Goal: Transaction & Acquisition: Download file/media

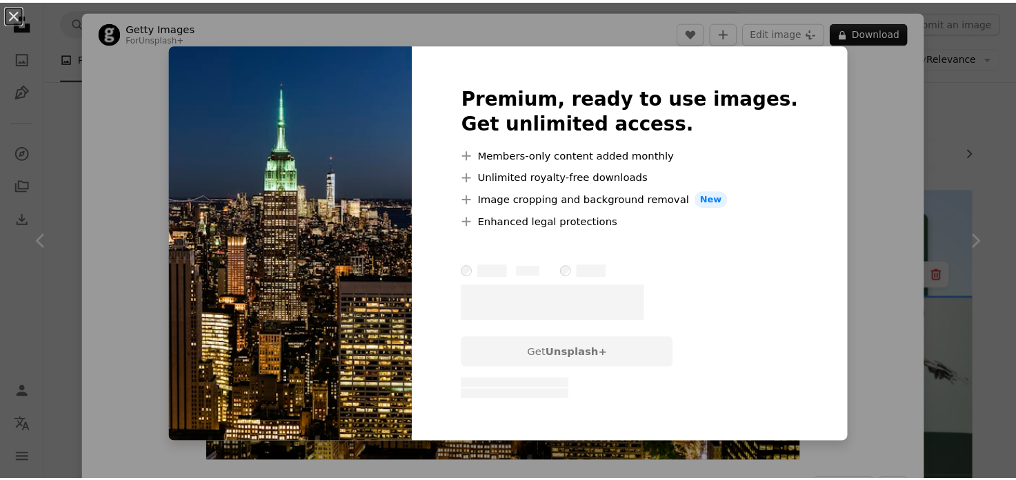
scroll to position [1518, 0]
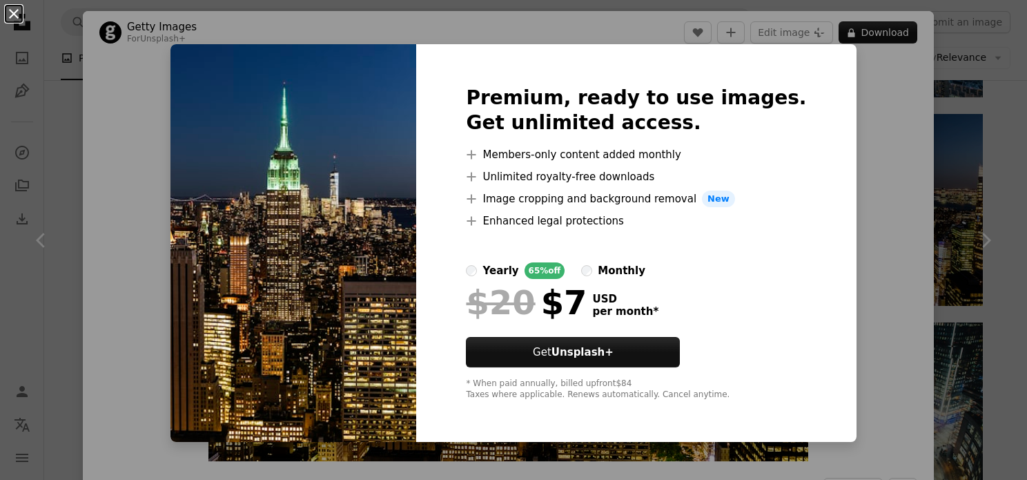
click at [8, 12] on button "An X shape" at bounding box center [14, 14] width 17 height 17
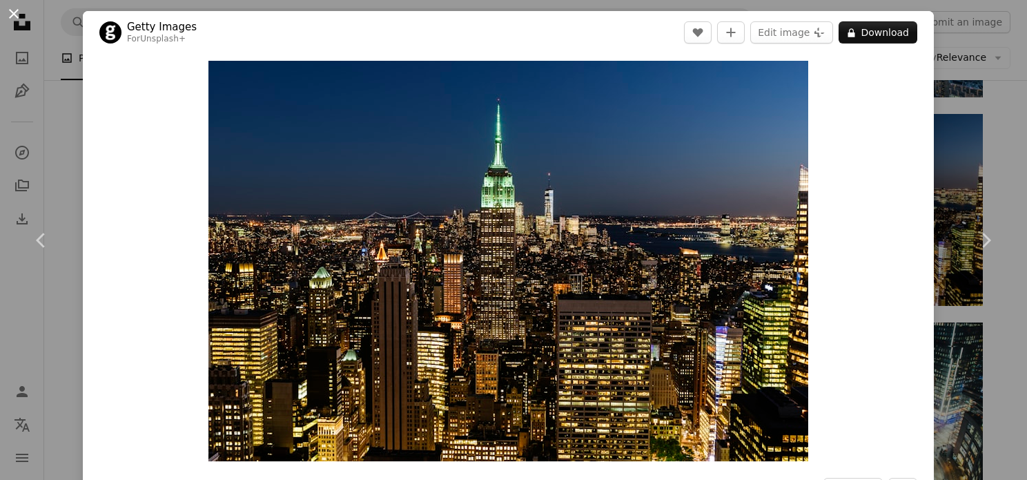
click at [11, 17] on button "An X shape" at bounding box center [14, 14] width 17 height 17
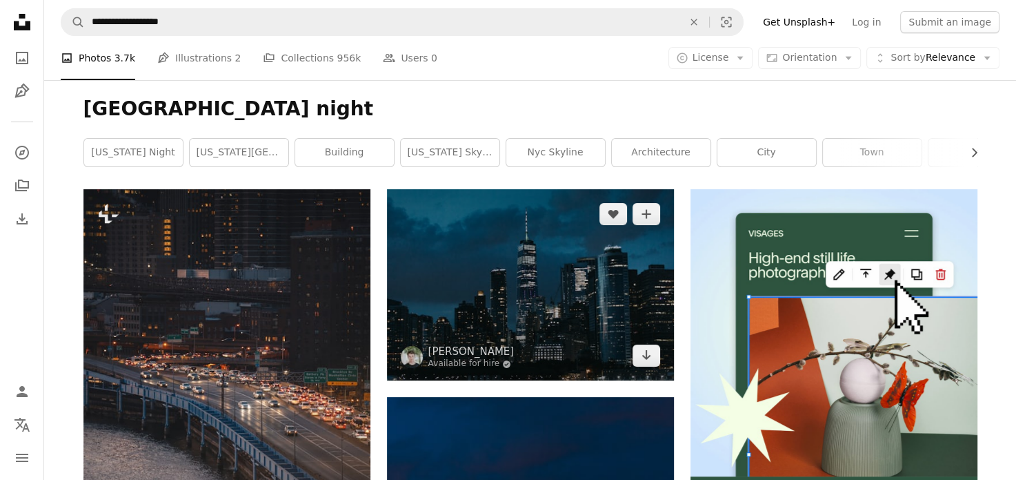
click at [604, 258] on img at bounding box center [530, 284] width 287 height 191
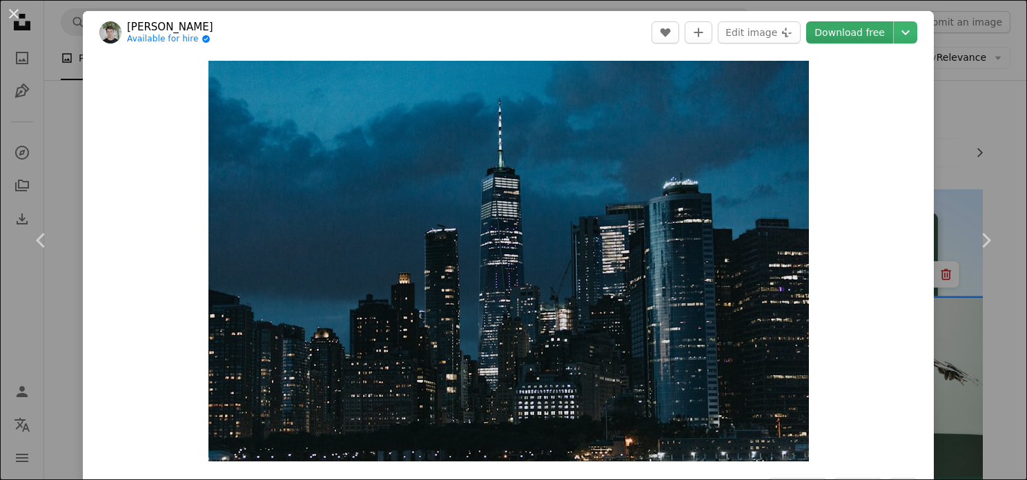
click at [851, 32] on link "Download free" at bounding box center [849, 32] width 87 height 22
